Goal: Task Accomplishment & Management: Use online tool/utility

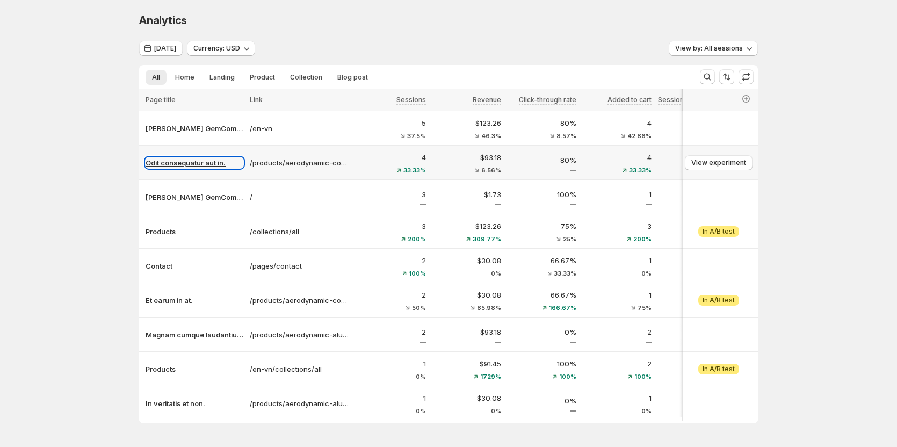
click at [202, 159] on p "Odit consequatur aut in." at bounding box center [195, 162] width 98 height 11
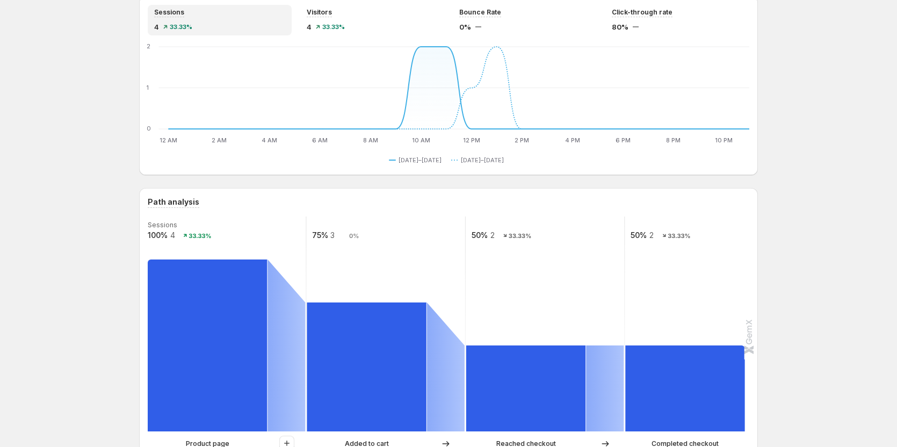
scroll to position [54, 0]
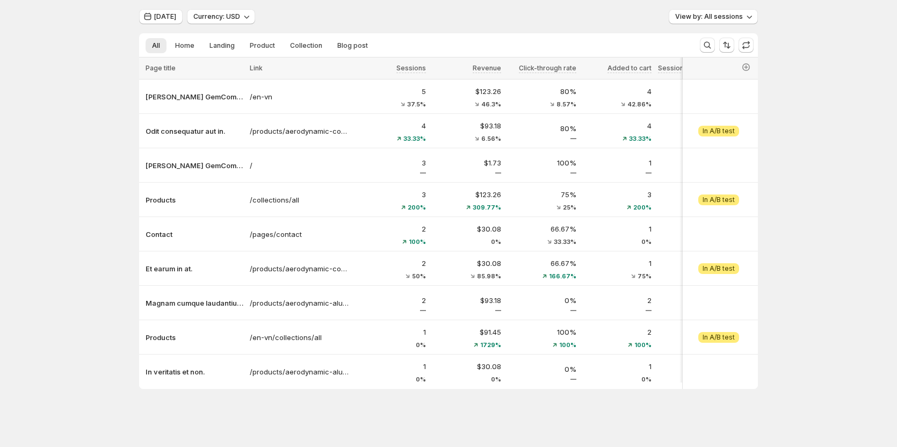
scroll to position [39, 0]
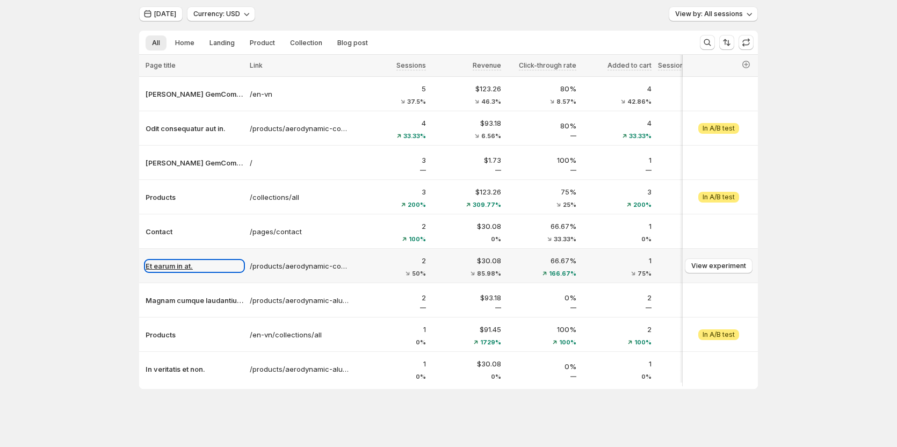
click at [172, 265] on p "Et earum in at." at bounding box center [195, 266] width 98 height 11
click at [189, 263] on p "Et earum in at." at bounding box center [195, 266] width 98 height 11
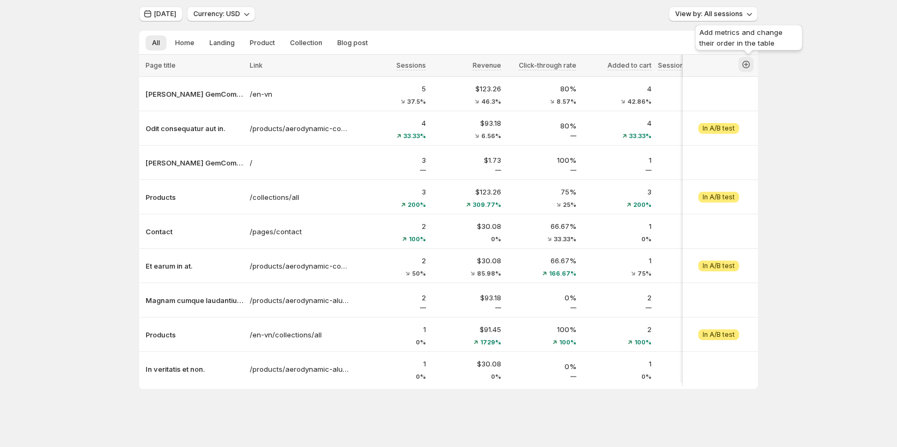
click at [746, 64] on icon "button" at bounding box center [746, 64] width 11 height 11
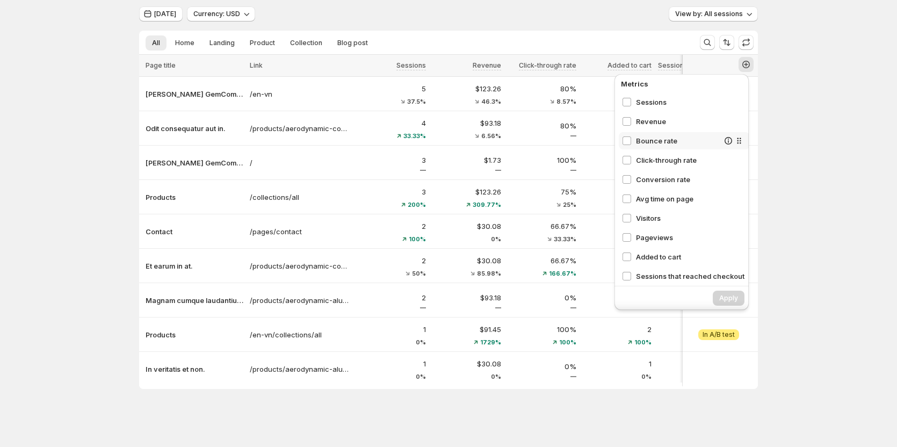
click at [642, 136] on span "Bounce rate" at bounding box center [677, 140] width 83 height 11
click at [717, 291] on button "Apply" at bounding box center [729, 298] width 32 height 15
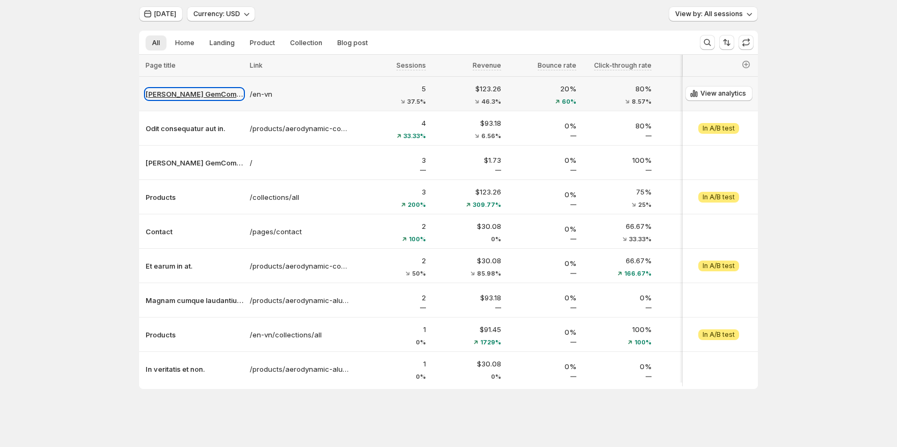
click at [195, 93] on p "[PERSON_NAME] GemCommerce" at bounding box center [195, 94] width 98 height 11
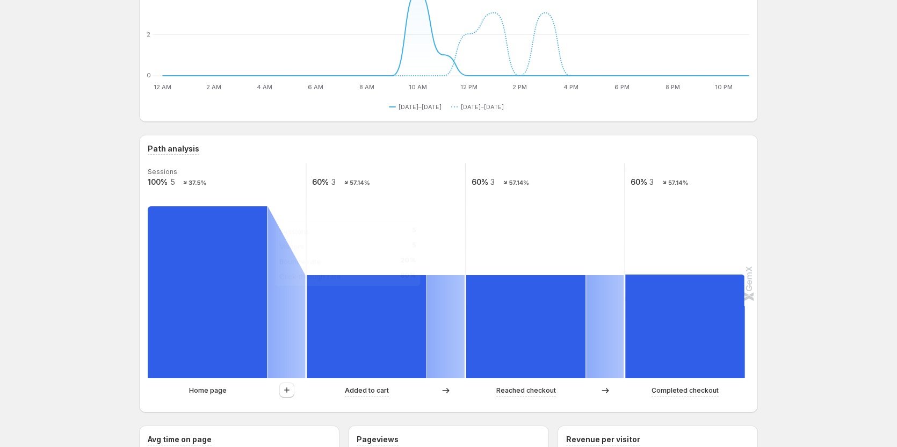
scroll to position [146, 0]
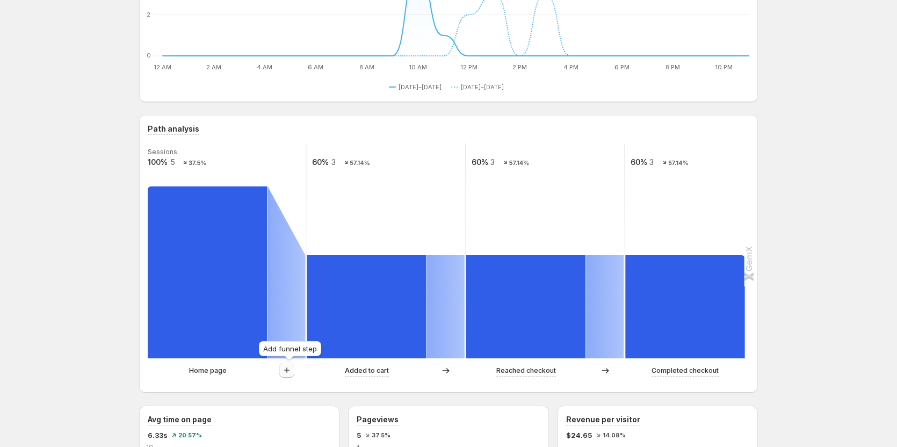
click at [286, 373] on icon "button" at bounding box center [287, 370] width 11 height 11
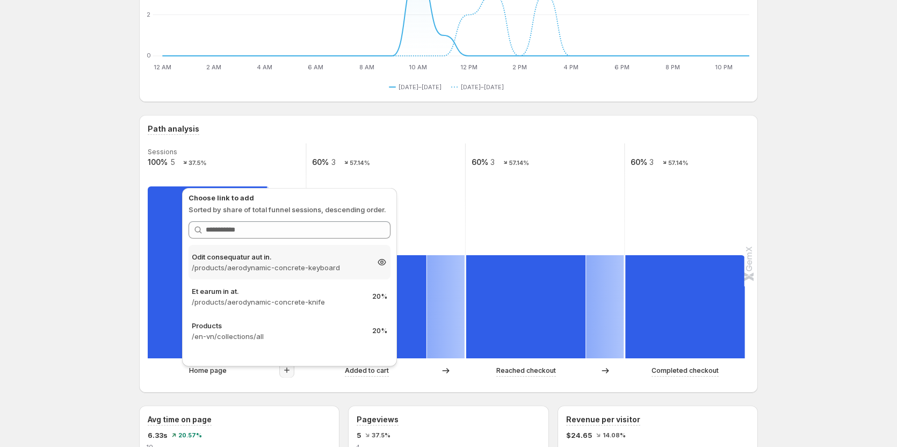
click at [291, 272] on p "/products/aerodynamic-concrete-keyboard" at bounding box center [280, 267] width 176 height 11
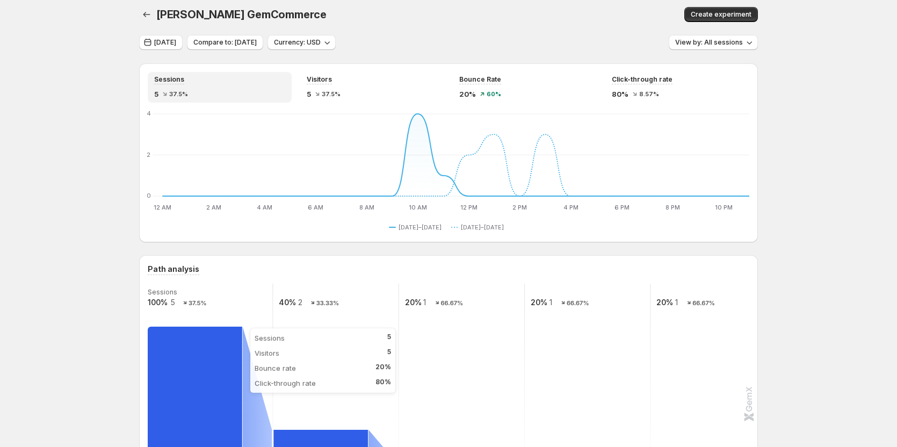
scroll to position [0, 0]
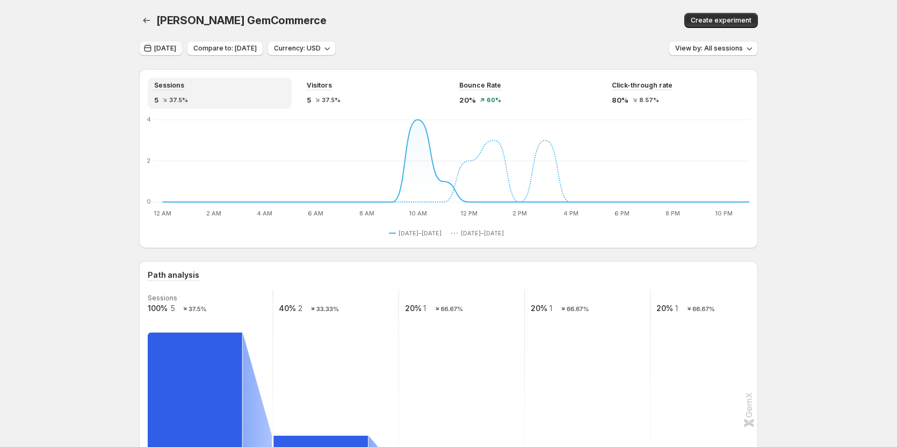
click at [165, 43] on button "[DATE]" at bounding box center [161, 48] width 44 height 15
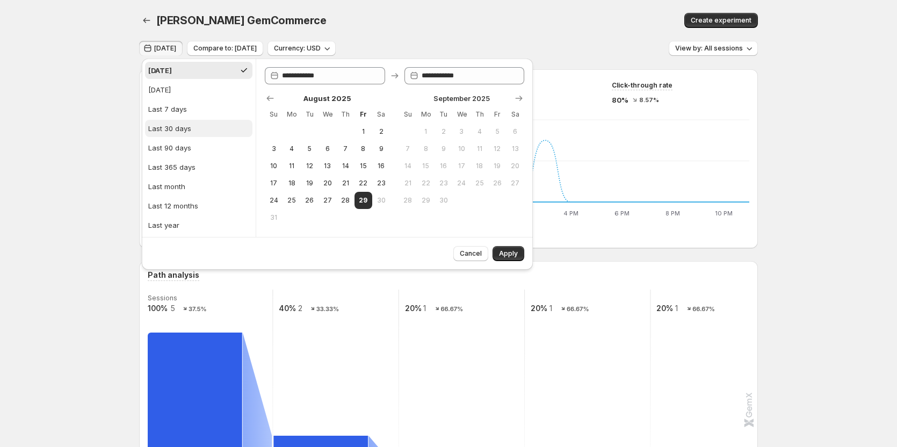
click at [184, 133] on div "Last 30 days" at bounding box center [169, 128] width 43 height 11
type input "**********"
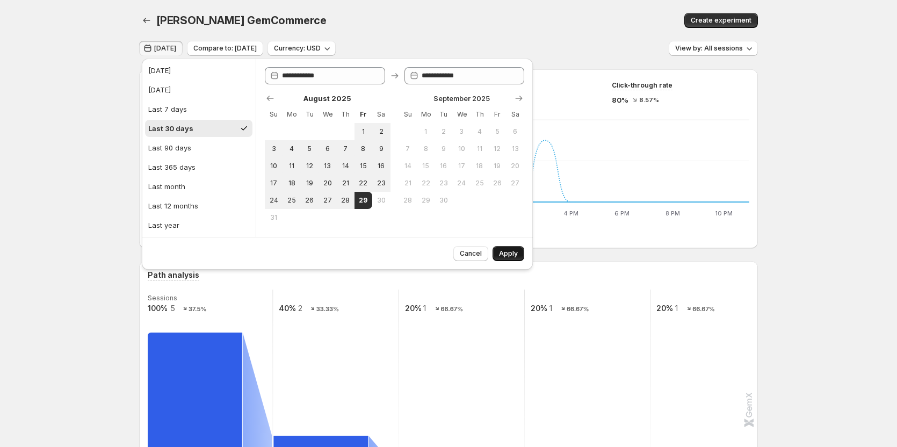
click at [501, 260] on button "Apply" at bounding box center [509, 253] width 32 height 15
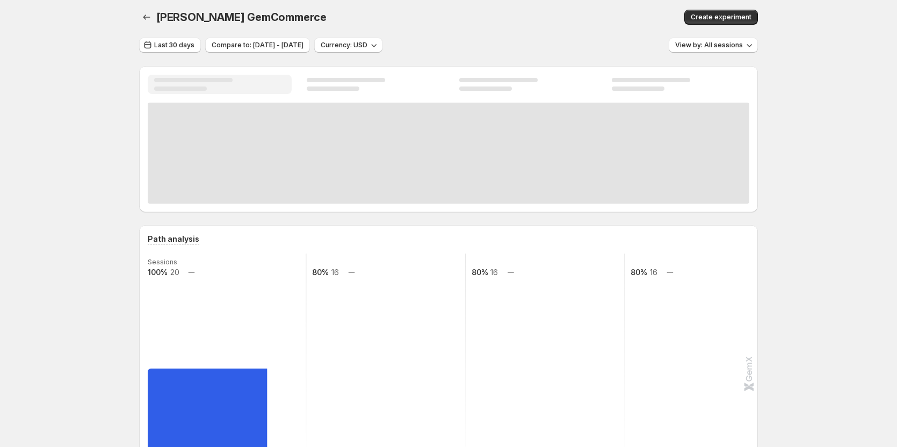
scroll to position [107, 0]
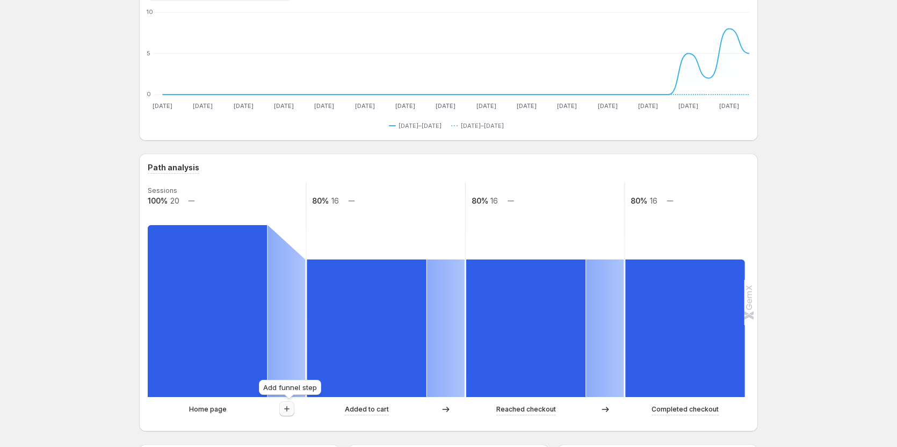
click at [286, 405] on icon "button" at bounding box center [287, 409] width 11 height 11
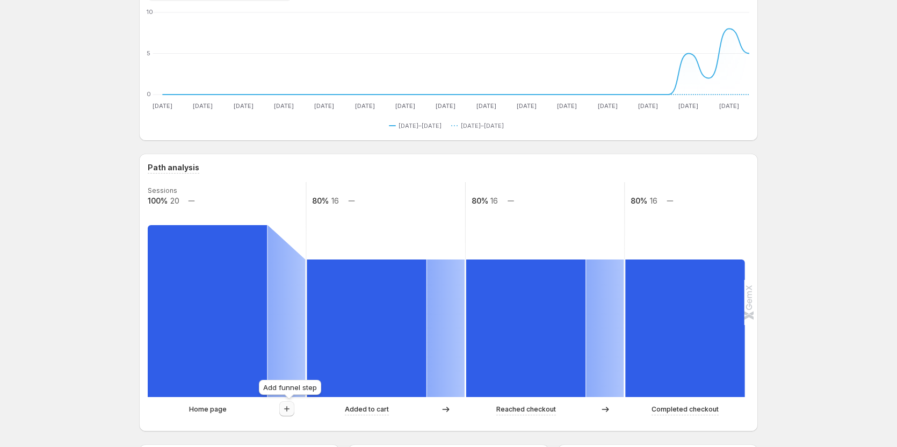
click at [286, 411] on icon "button" at bounding box center [287, 409] width 11 height 11
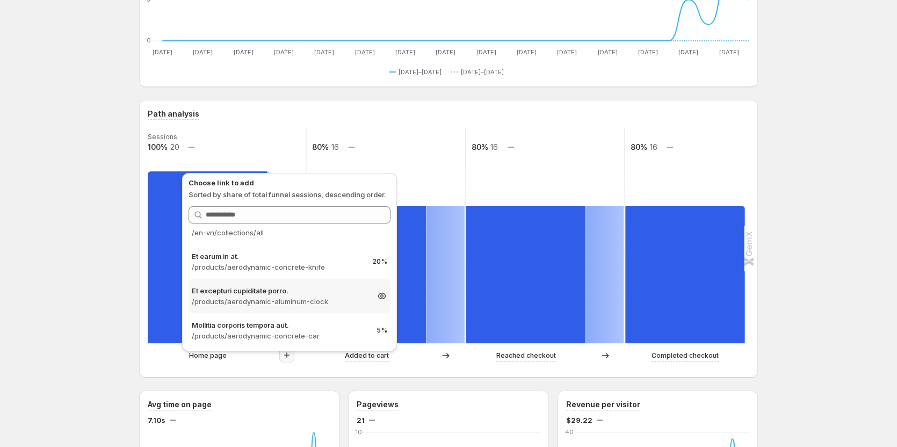
scroll to position [35, 0]
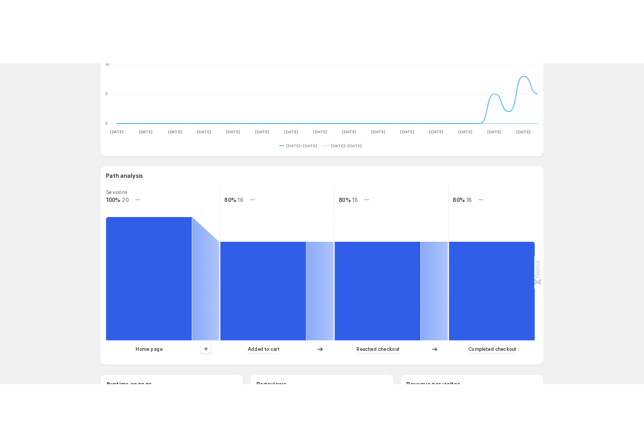
scroll to position [54, 0]
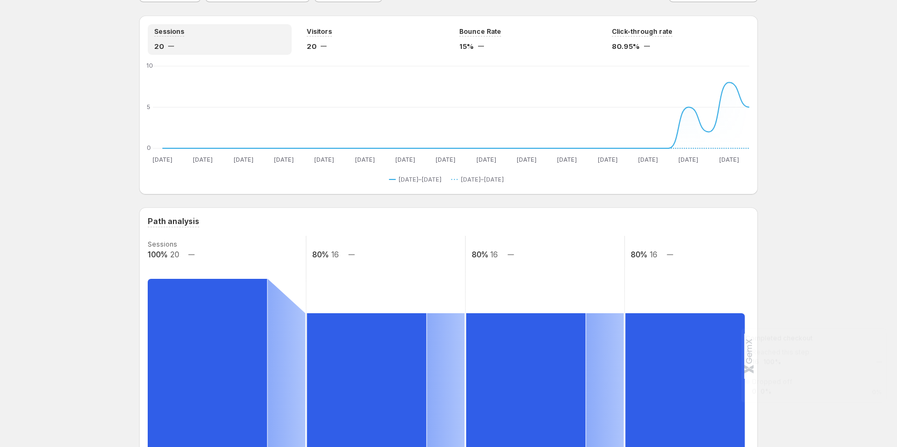
drag, startPoint x: 824, startPoint y: 134, endPoint x: 732, endPoint y: 406, distance: 286.8
click at [732, 406] on rect at bounding box center [684, 382] width 119 height 138
